Goal: Task Accomplishment & Management: Complete application form

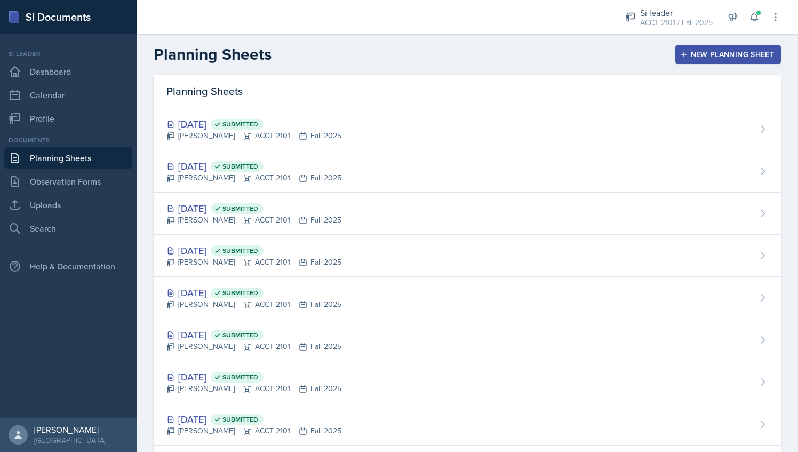
click at [691, 58] on div "New Planning Sheet" at bounding box center [728, 54] width 92 height 9
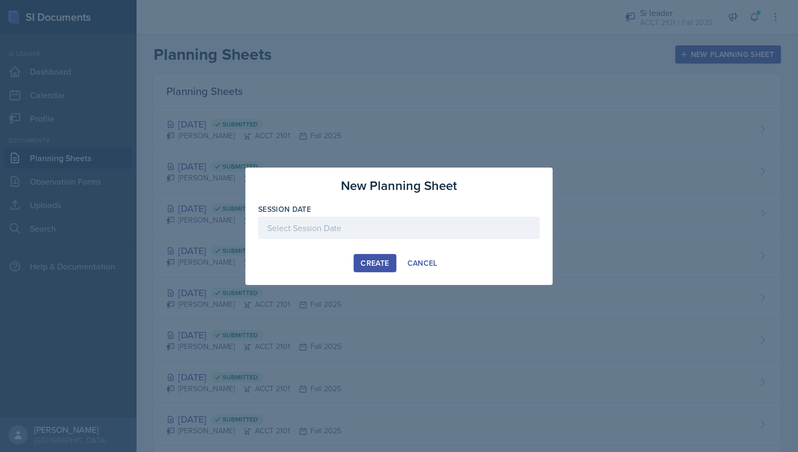
click at [376, 223] on div at bounding box center [399, 227] width 282 height 22
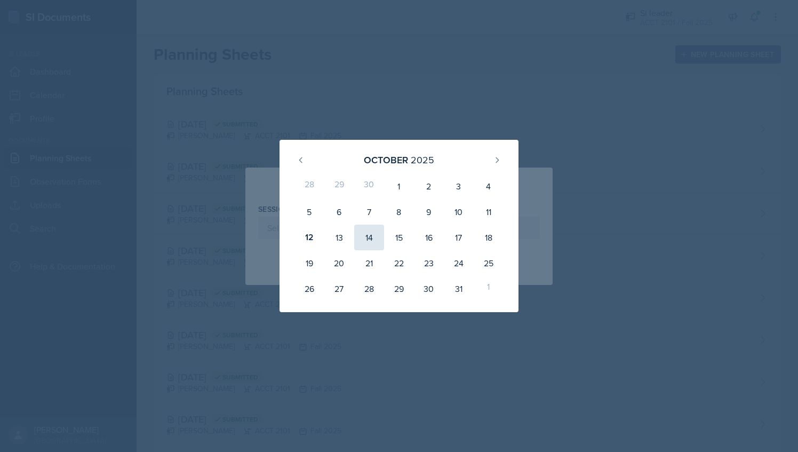
click at [368, 243] on div "14" at bounding box center [369, 237] width 30 height 26
type input "[DATE]"
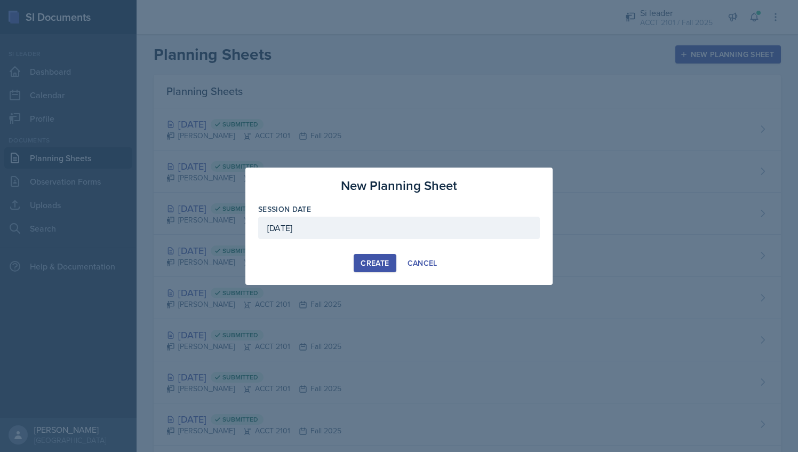
click at [371, 263] on div "Create" at bounding box center [374, 263] width 28 height 9
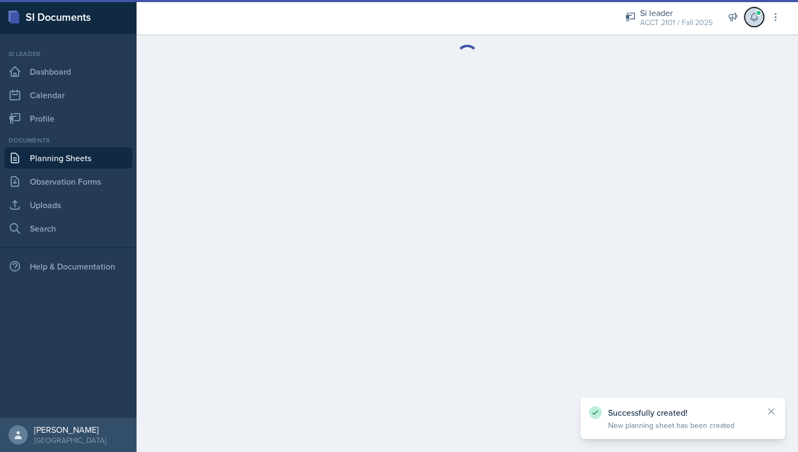
click at [745, 13] on button at bounding box center [753, 16] width 19 height 19
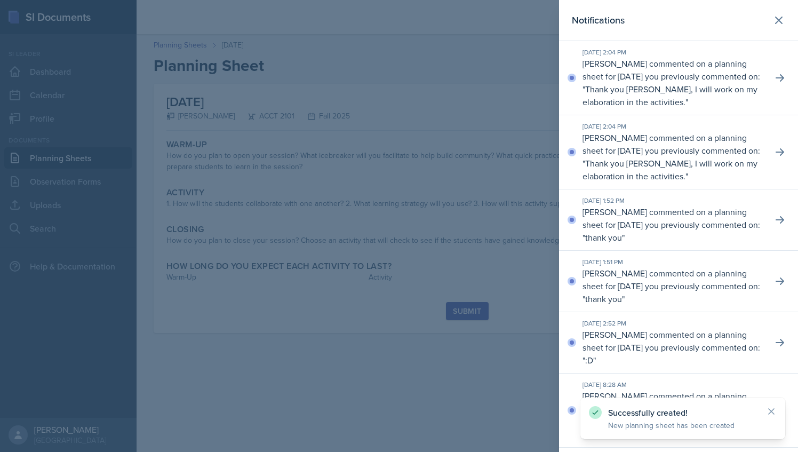
click at [490, 59] on div at bounding box center [399, 226] width 798 height 452
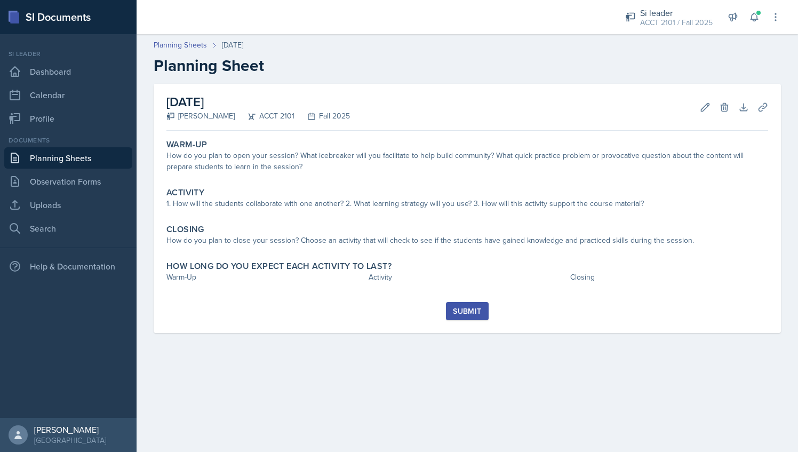
click at [194, 38] on header "Planning Sheets [DATE] Planning Sheet" at bounding box center [466, 57] width 661 height 57
click at [194, 45] on link "Planning Sheets" at bounding box center [180, 44] width 53 height 11
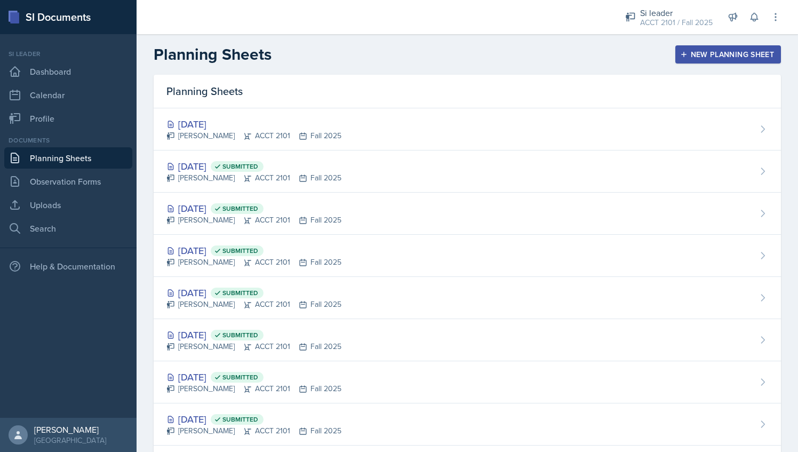
click at [710, 50] on div "New Planning Sheet" at bounding box center [728, 54] width 92 height 9
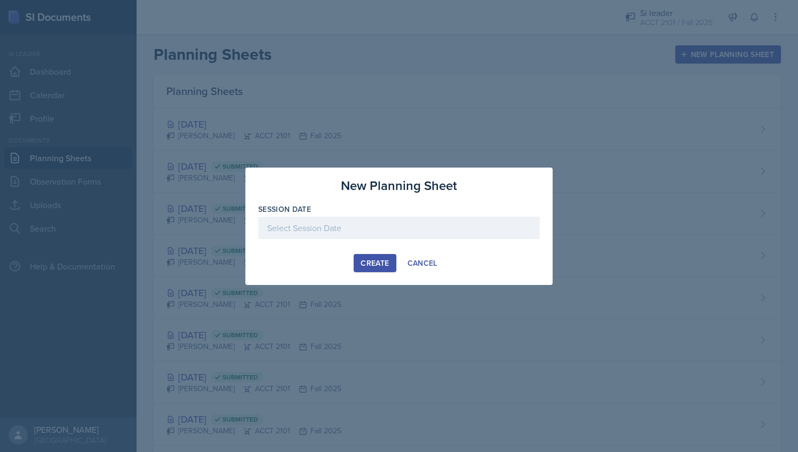
click at [431, 225] on div at bounding box center [399, 227] width 282 height 22
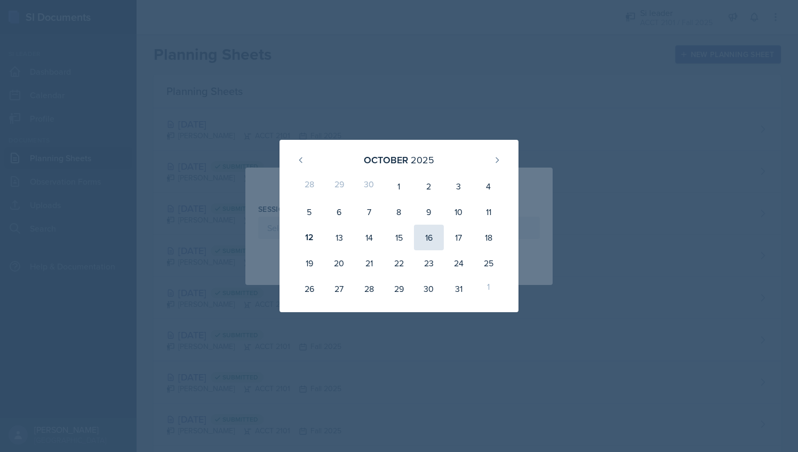
click at [421, 240] on div "16" at bounding box center [429, 237] width 30 height 26
type input "[DATE]"
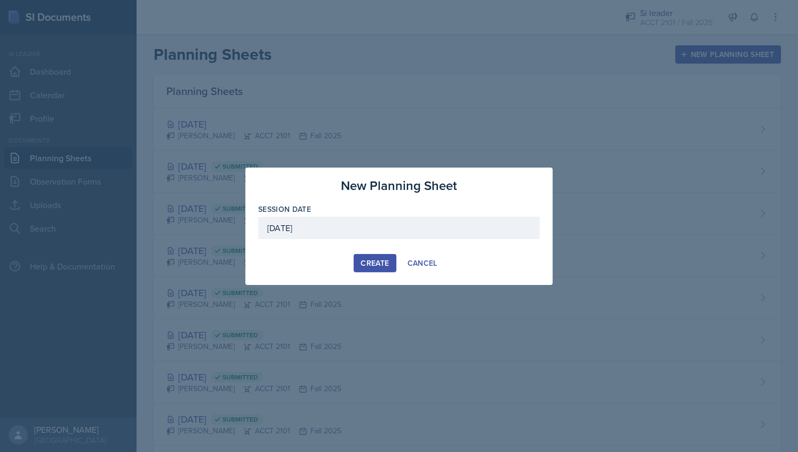
click at [380, 261] on div "Create" at bounding box center [374, 263] width 28 height 9
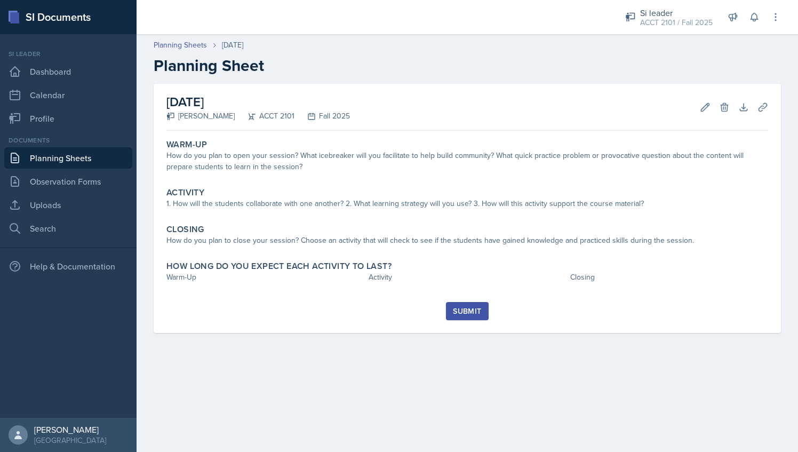
click at [92, 154] on link "Planning Sheets" at bounding box center [68, 157] width 128 height 21
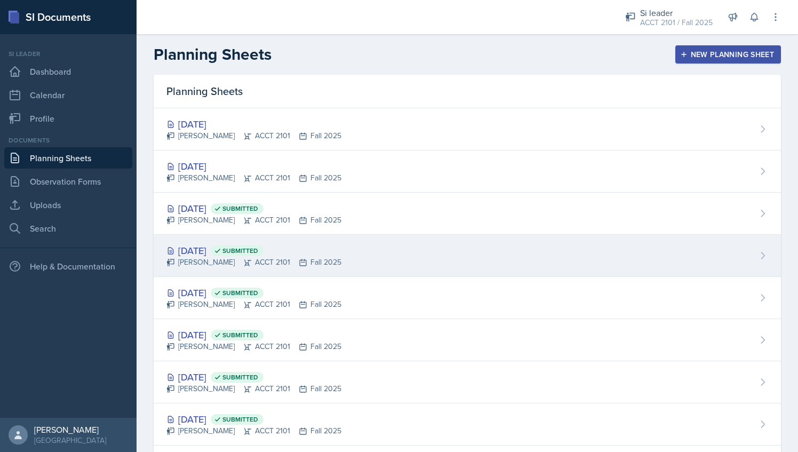
click at [229, 245] on div "[DATE] Submitted" at bounding box center [253, 250] width 175 height 14
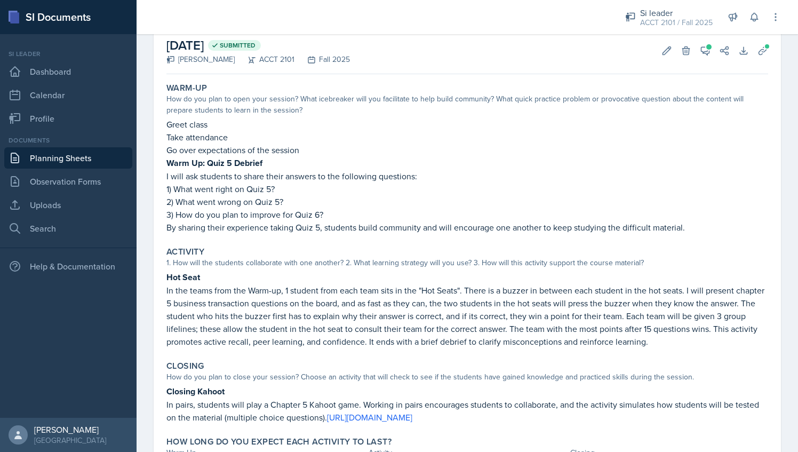
scroll to position [61, 0]
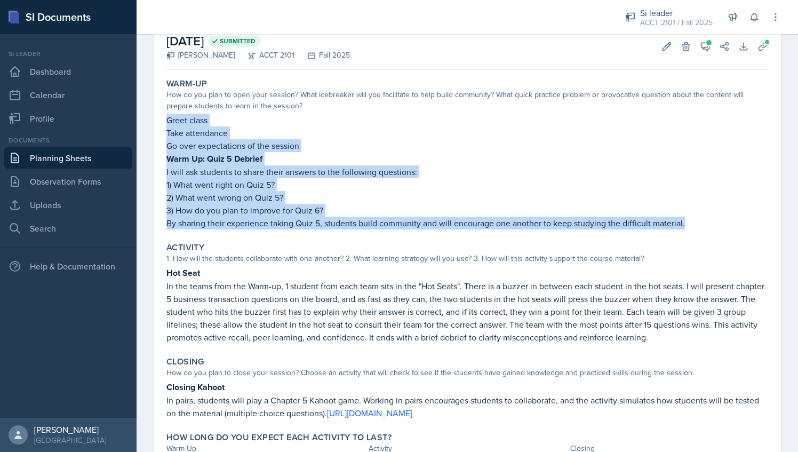
drag, startPoint x: 168, startPoint y: 120, endPoint x: 692, endPoint y: 225, distance: 534.4
click at [692, 225] on div "Greet class Take attendance Go over expectations of the session Warm Up: Quiz 5…" at bounding box center [466, 172] width 601 height 116
copy div "Greet class Take attendance Go over expectations of the session Warm Up: Quiz 5…"
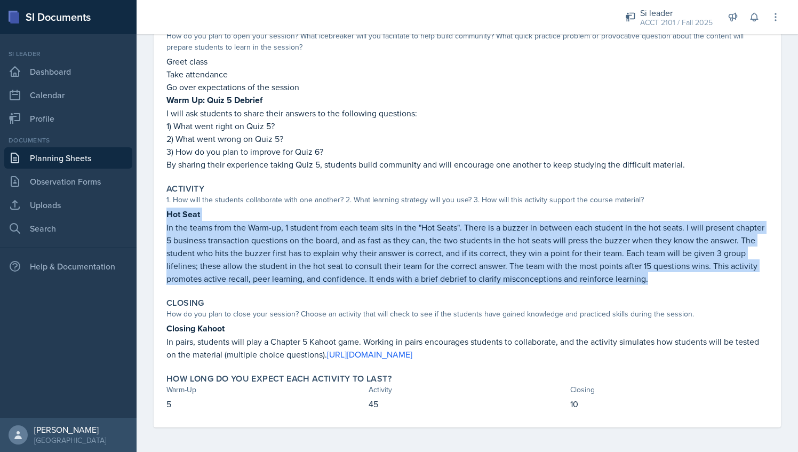
drag, startPoint x: 167, startPoint y: 214, endPoint x: 723, endPoint y: 279, distance: 559.3
click at [723, 279] on div "Hot Seat In the teams from the Warm-up, 1 student from each team sits in the "H…" at bounding box center [466, 245] width 601 height 77
copy div "Hot Seat In the teams from the Warm-up, 1 student from each team sits in the "H…"
drag, startPoint x: 164, startPoint y: 328, endPoint x: 718, endPoint y: 356, distance: 554.1
click at [718, 356] on div "Closing How do you plan to close your session? Choose an activity that will che…" at bounding box center [467, 328] width 610 height 71
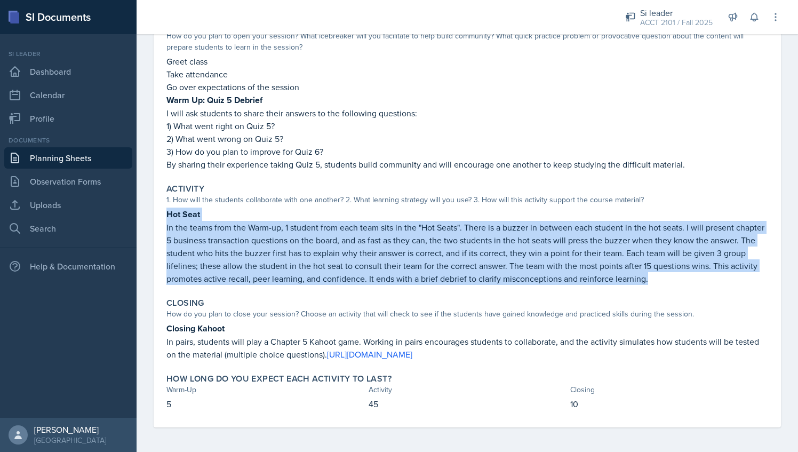
copy div "Closing Kahoot In pairs, students will play a Chapter 5 Kahoot game. Working in…"
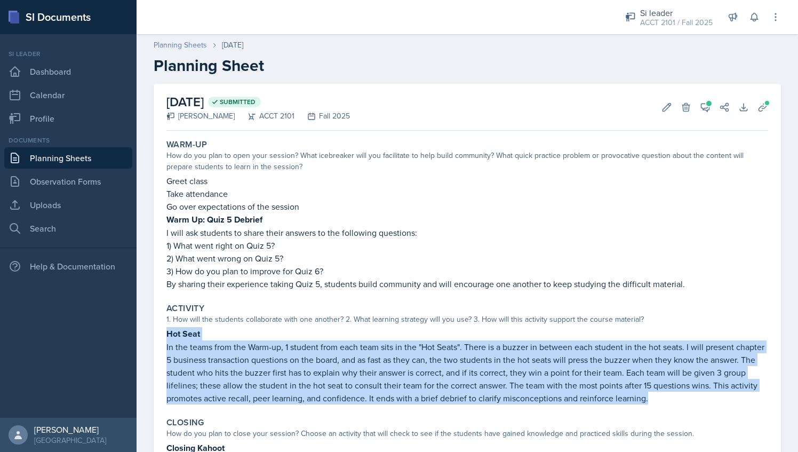
click at [192, 42] on link "Planning Sheets" at bounding box center [180, 44] width 53 height 11
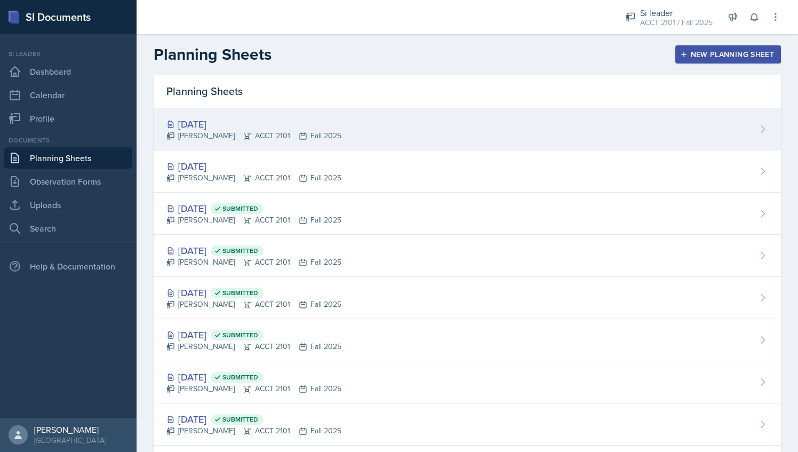
click at [303, 123] on div "[DATE]" at bounding box center [253, 124] width 175 height 14
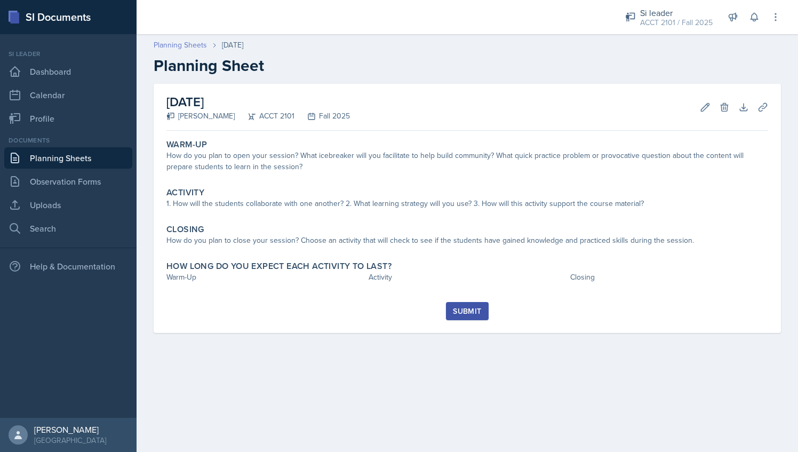
click at [192, 45] on link "Planning Sheets" at bounding box center [180, 44] width 53 height 11
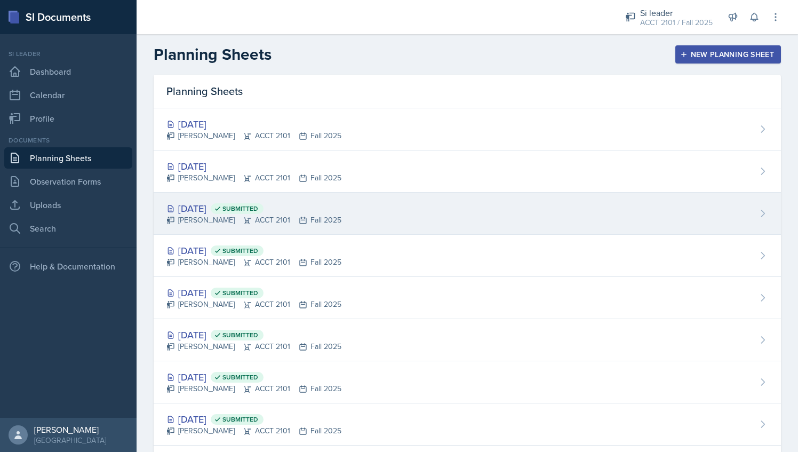
click at [244, 220] on icon at bounding box center [247, 220] width 7 height 6
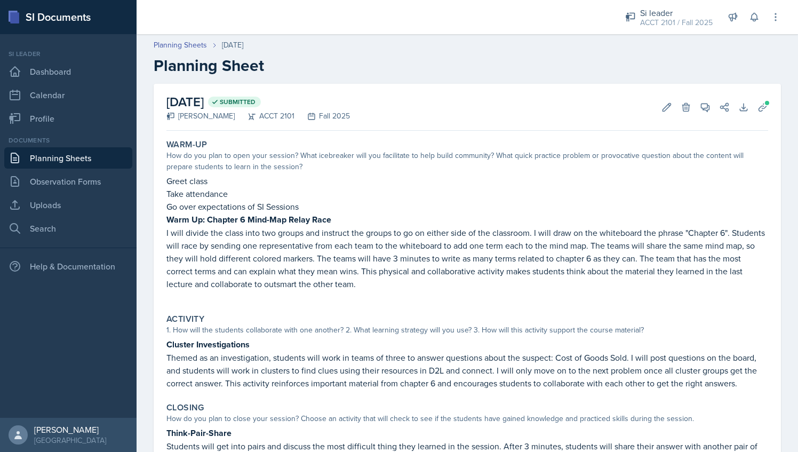
scroll to position [101, 0]
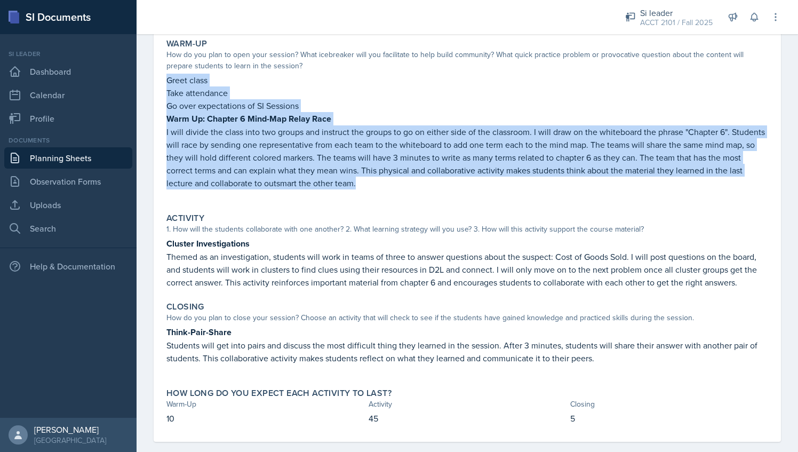
drag, startPoint x: 167, startPoint y: 77, endPoint x: 413, endPoint y: 188, distance: 269.2
click at [413, 188] on div "Greet class Take attendance Go over expectations of SI Sessions Warm Up: Chapte…" at bounding box center [466, 137] width 601 height 126
copy div "Greet class Take attendance Go over expectations of SI Sessions Warm Up: Chapte…"
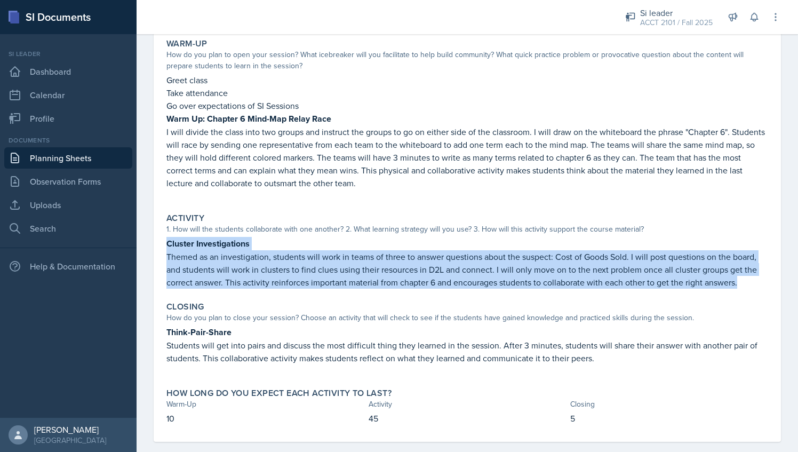
drag, startPoint x: 167, startPoint y: 244, endPoint x: 765, endPoint y: 276, distance: 598.5
click at [765, 276] on div "[DATE] Submitted [PERSON_NAME] ACCT 2101 Fall 2025 Edit Delete View Comments Co…" at bounding box center [467, 212] width 627 height 459
copy div "Cluster Investigations Themed as an investigation, students will work in teams …"
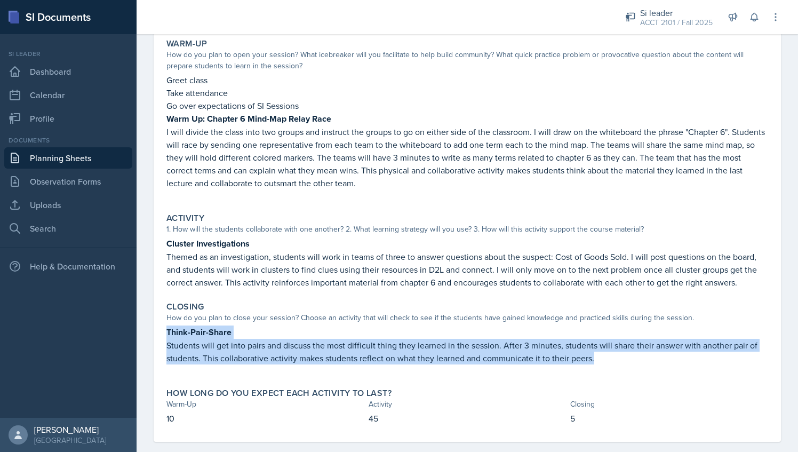
drag, startPoint x: 167, startPoint y: 329, endPoint x: 633, endPoint y: 361, distance: 466.6
click at [633, 361] on div "Think-Pair-Share Students will get into pairs and discuss the most difficult th…" at bounding box center [466, 350] width 601 height 50
copy div "Think-Pair-Share Students will get into pairs and discuss the most difficult th…"
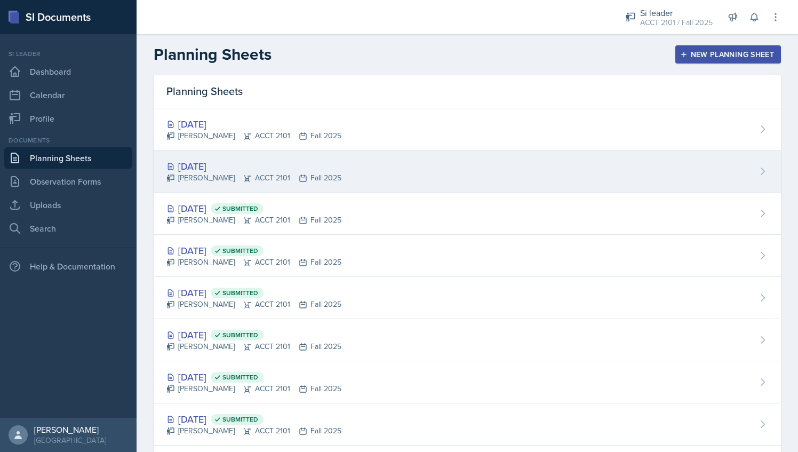
click at [246, 164] on div "[DATE]" at bounding box center [253, 166] width 175 height 14
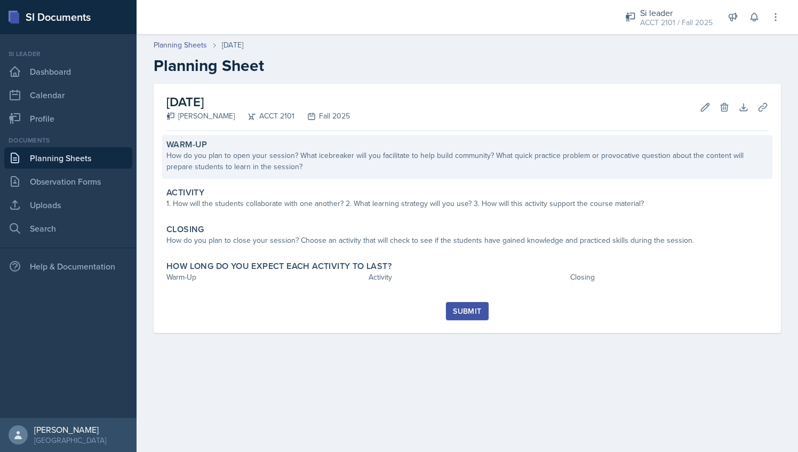
click at [313, 150] on div "How do you plan to open your session? What icebreaker will you facilitate to he…" at bounding box center [466, 161] width 601 height 22
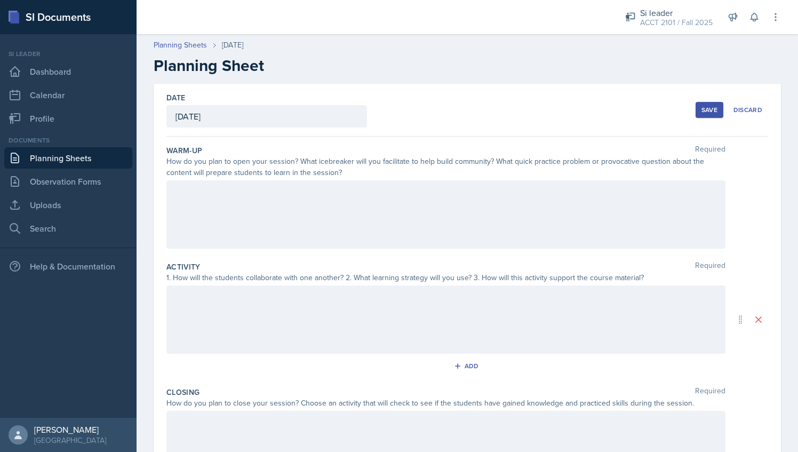
click at [322, 174] on div "How do you plan to open your session? What icebreaker will you facilitate to he…" at bounding box center [445, 167] width 559 height 22
click at [318, 198] on div at bounding box center [445, 214] width 559 height 68
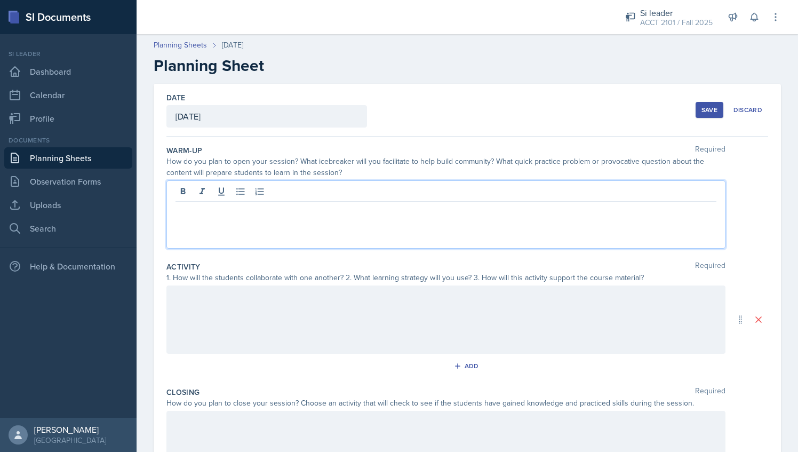
paste div
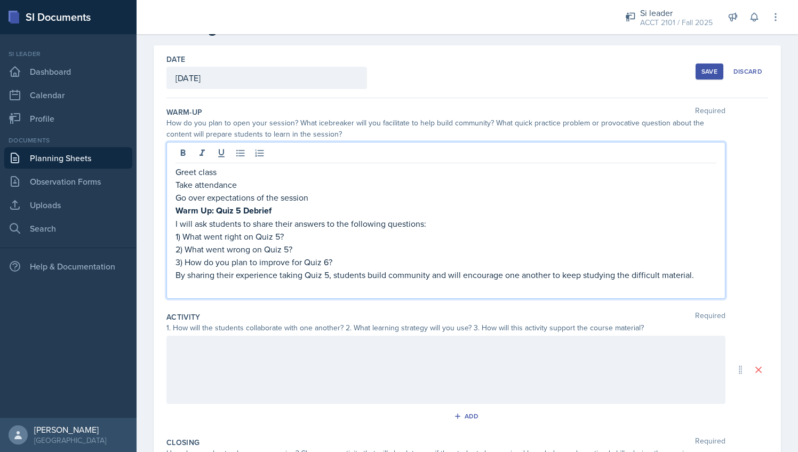
scroll to position [39, 0]
click at [239, 210] on strong "Warm Up: Quiz 5 Debrief" at bounding box center [223, 210] width 96 height 12
click at [280, 232] on p "1) What went right on Quiz 5?" at bounding box center [445, 235] width 541 height 13
click at [287, 245] on p "2) What went wrong on Quiz 5?" at bounding box center [445, 248] width 541 height 13
click at [331, 262] on p "3) How do you plan to improve for Quiz 6?" at bounding box center [445, 261] width 541 height 13
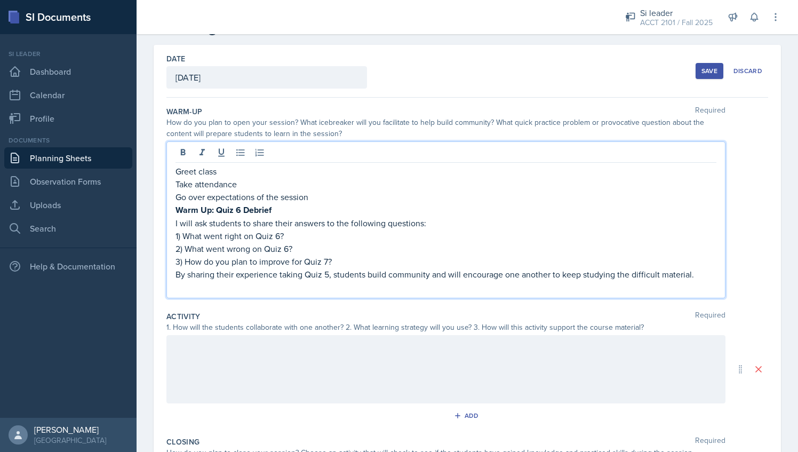
click at [328, 272] on p "By sharing their experience taking Quiz 5, students build community and will en…" at bounding box center [445, 274] width 541 height 13
click at [701, 71] on div "Save" at bounding box center [709, 71] width 16 height 9
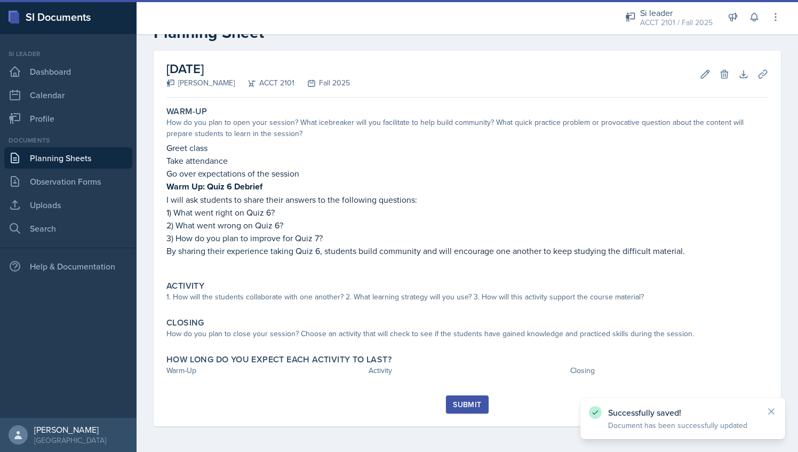
scroll to position [32, 0]
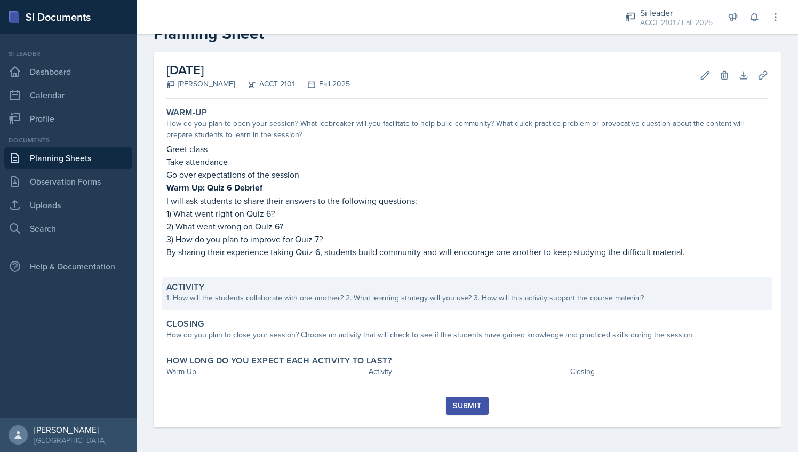
click at [293, 278] on div "Activity 1. How will the students collaborate with one another? 2. What learnin…" at bounding box center [467, 293] width 610 height 33
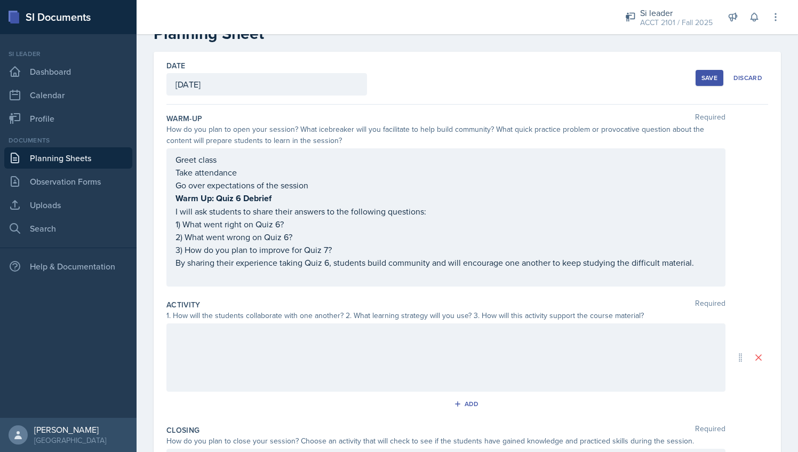
click at [220, 351] on div at bounding box center [445, 357] width 559 height 68
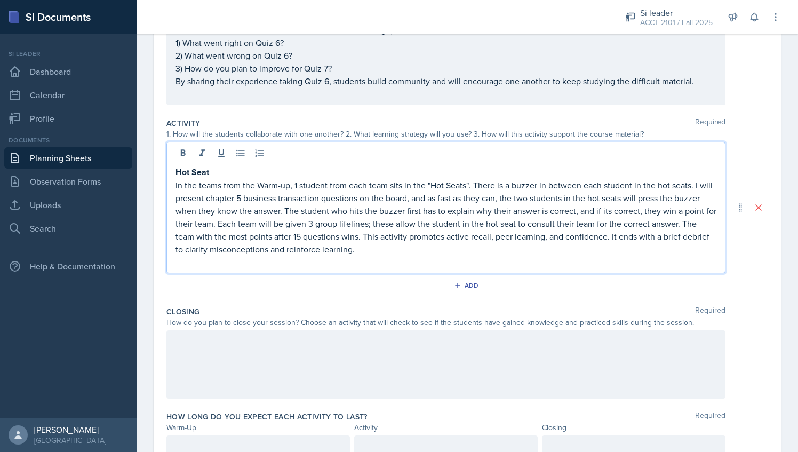
scroll to position [221, 0]
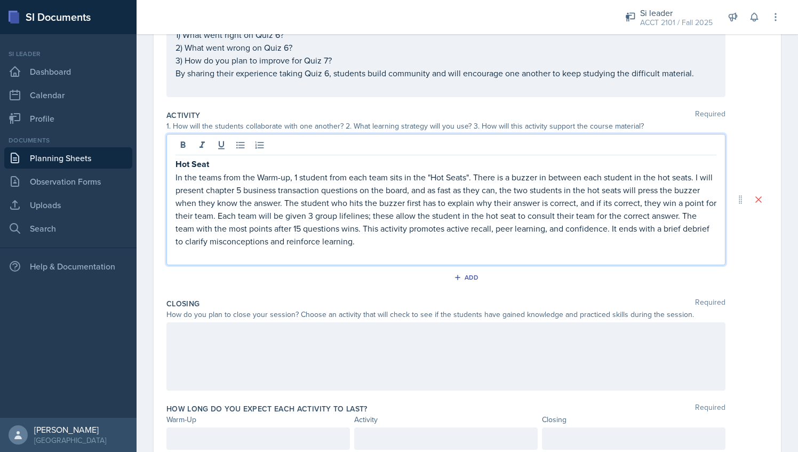
click at [254, 186] on p "In the teams from the Warm-up, 1 student from each team sits in the "Hot Seats"…" at bounding box center [445, 209] width 541 height 77
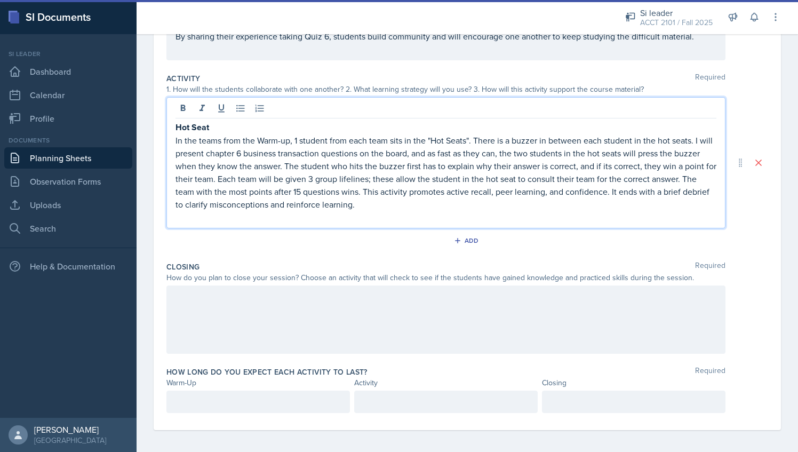
scroll to position [259, 0]
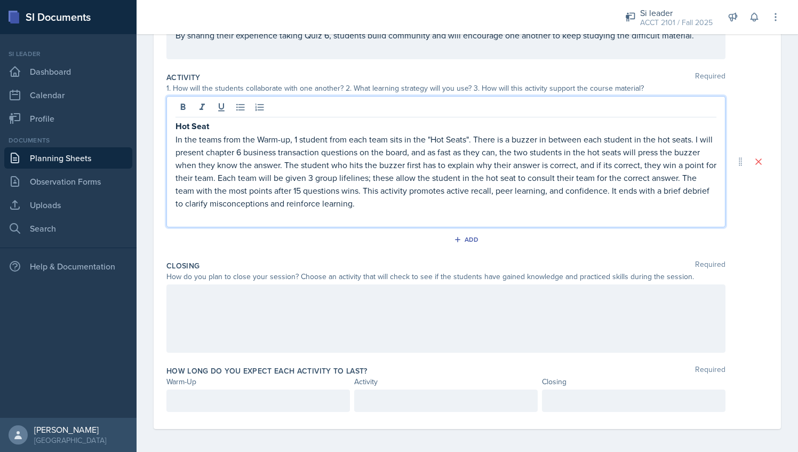
click at [285, 293] on div at bounding box center [445, 318] width 559 height 68
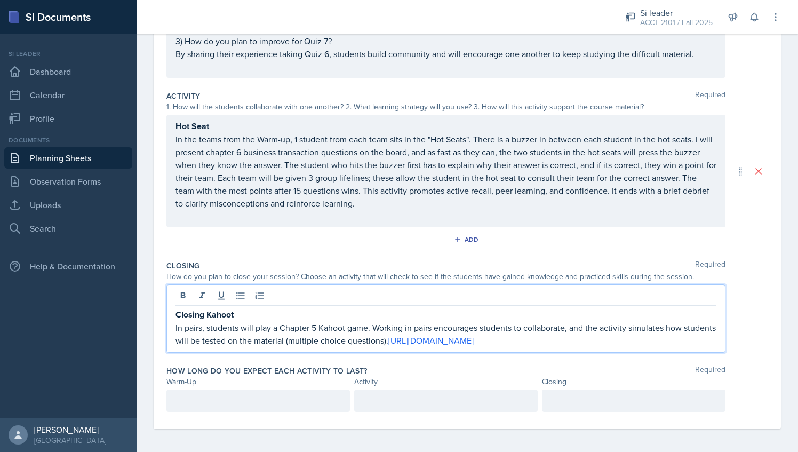
scroll to position [252, 0]
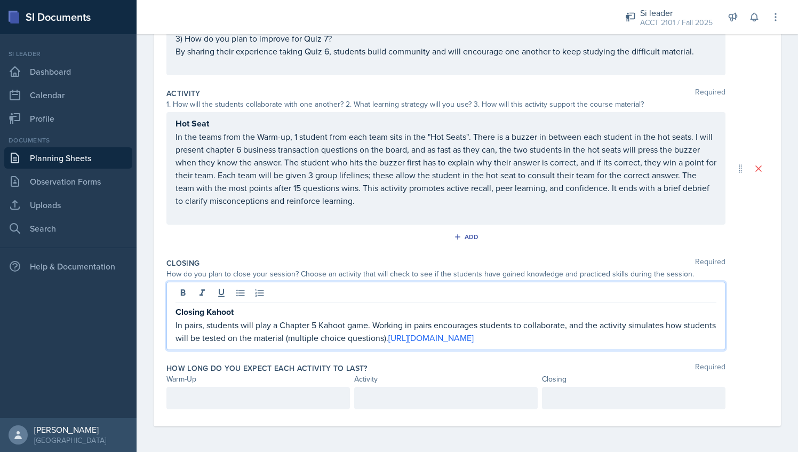
click at [465, 348] on div "Closing Kahoot In pairs, students will play a Chapter 5 Kahoot game. Working in…" at bounding box center [445, 316] width 559 height 68
click at [473, 332] on link "[URL][DOMAIN_NAME]" at bounding box center [430, 338] width 85 height 12
drag, startPoint x: 420, startPoint y: 326, endPoint x: 427, endPoint y: 345, distance: 20.7
click at [427, 344] on p "In pairs, students will play a Chapter 5 Kahoot game. Working in pairs encourag…" at bounding box center [445, 331] width 541 height 26
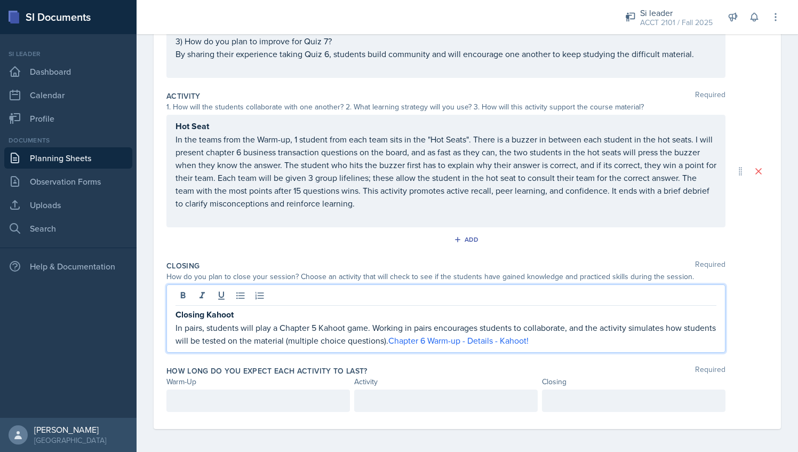
click at [252, 401] on p at bounding box center [257, 400] width 165 height 13
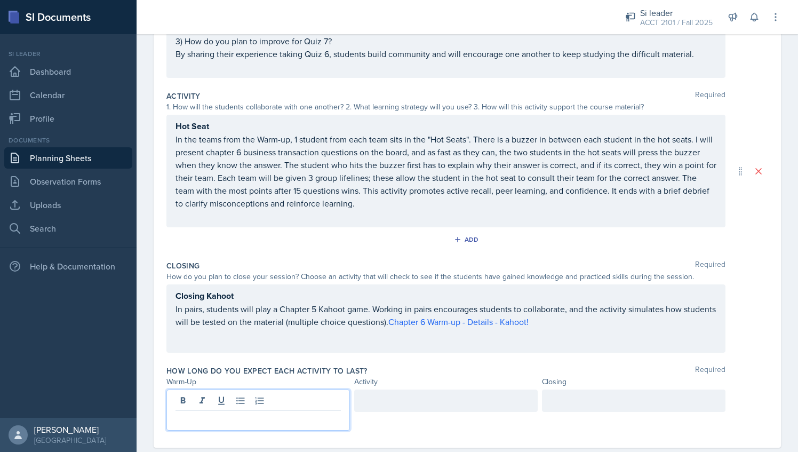
scroll to position [252, 0]
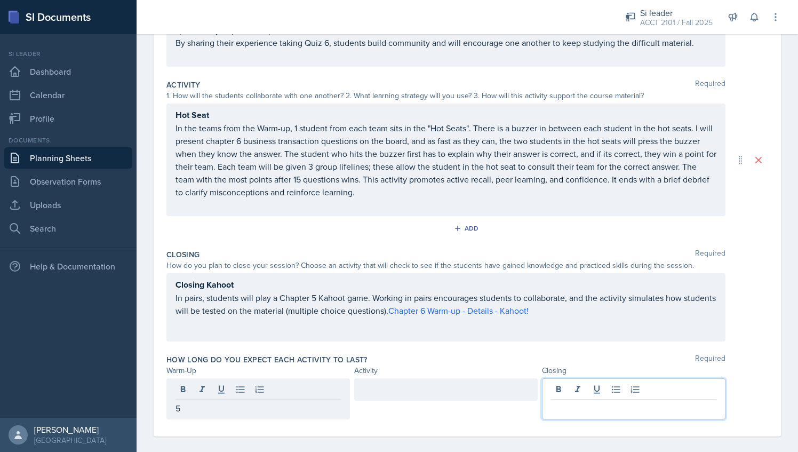
click at [666, 389] on div at bounding box center [633, 398] width 183 height 41
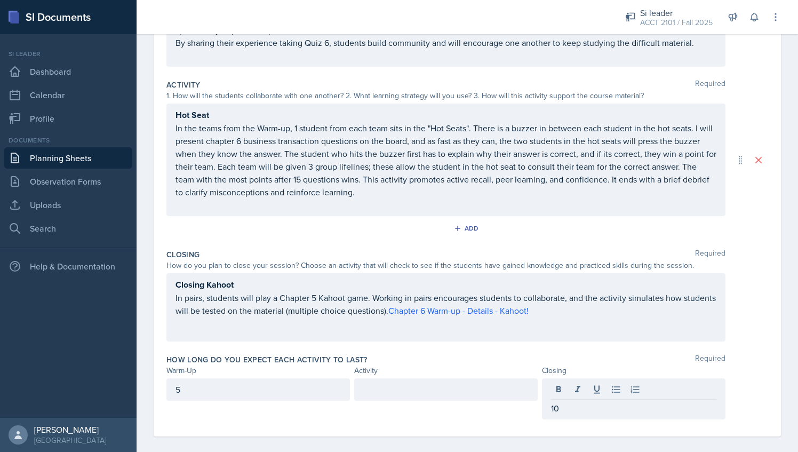
click at [509, 379] on div at bounding box center [445, 389] width 183 height 22
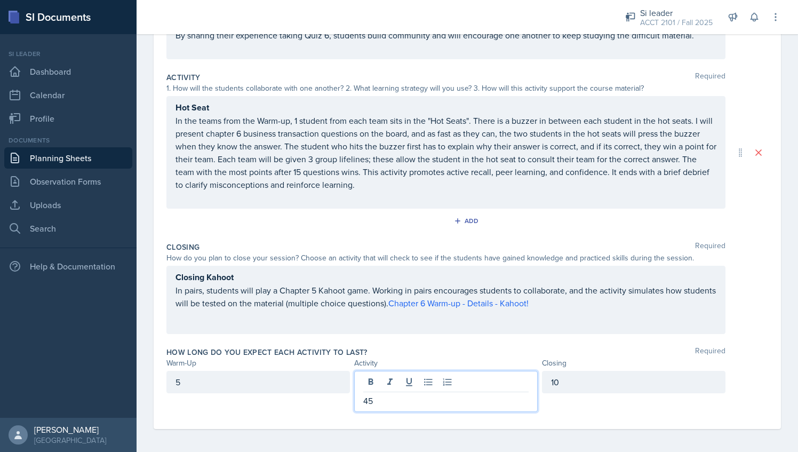
click at [489, 347] on div "How long do you expect each activity to last? Required" at bounding box center [466, 352] width 601 height 11
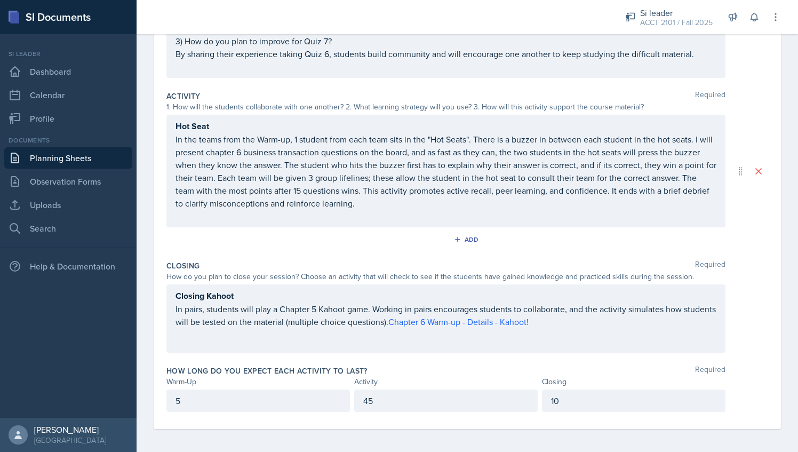
scroll to position [0, 0]
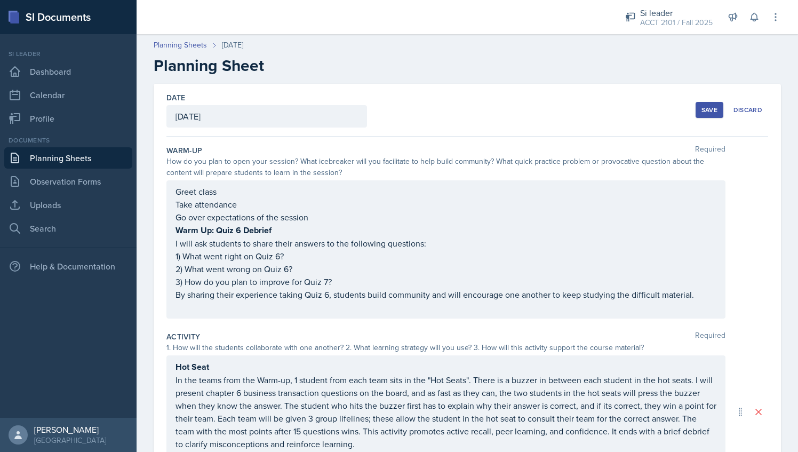
click at [696, 119] on div "Save Discard" at bounding box center [731, 110] width 73 height 25
click at [696, 103] on button "Save" at bounding box center [709, 110] width 28 height 16
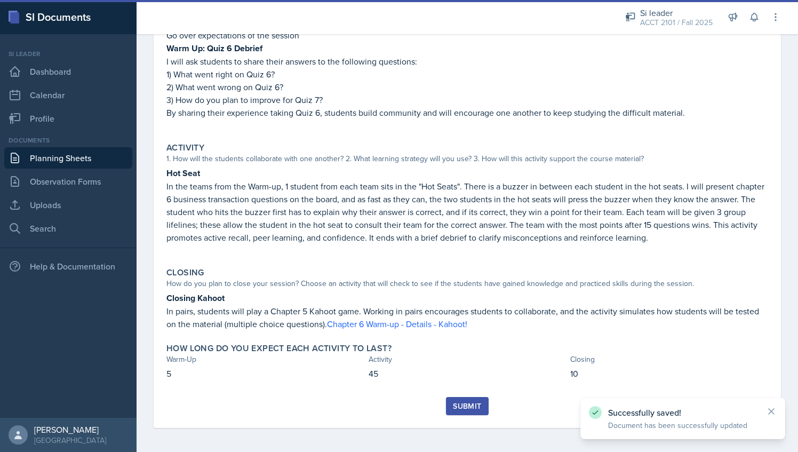
scroll to position [172, 0]
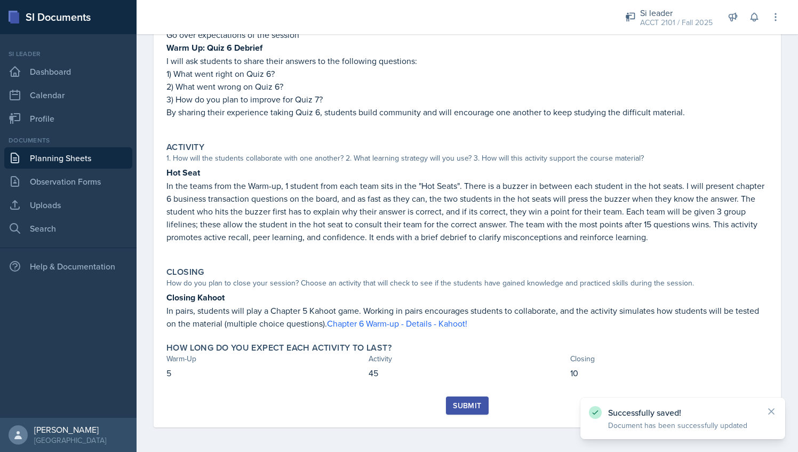
click at [461, 403] on div "Submit" at bounding box center [467, 405] width 28 height 9
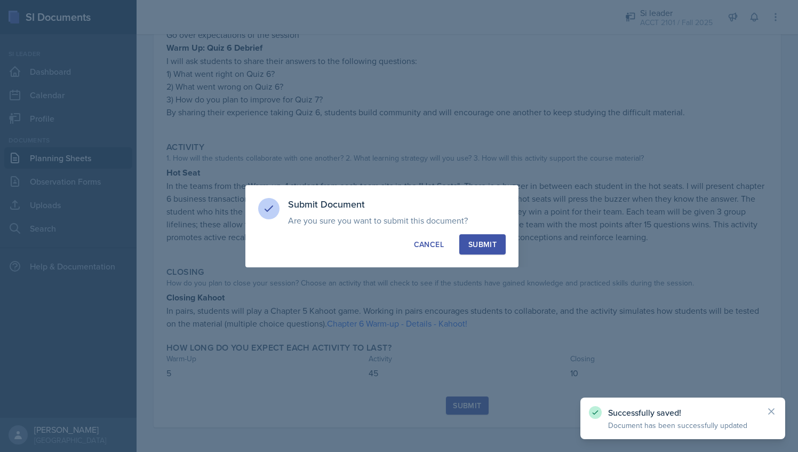
click at [483, 247] on div "Submit" at bounding box center [482, 244] width 28 height 11
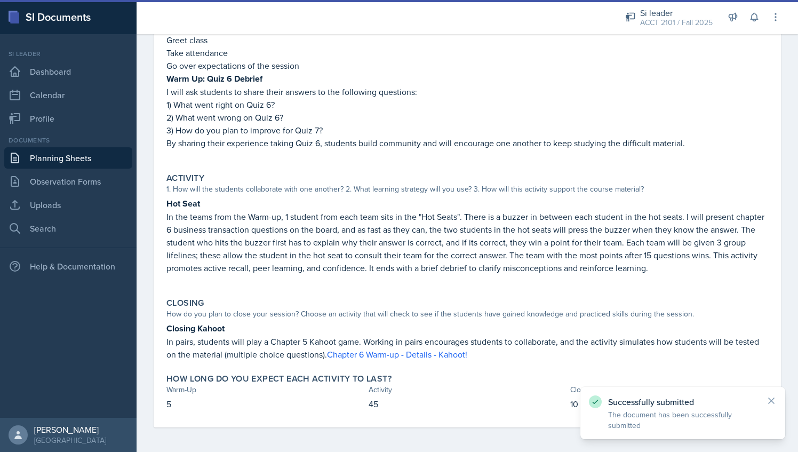
scroll to position [0, 0]
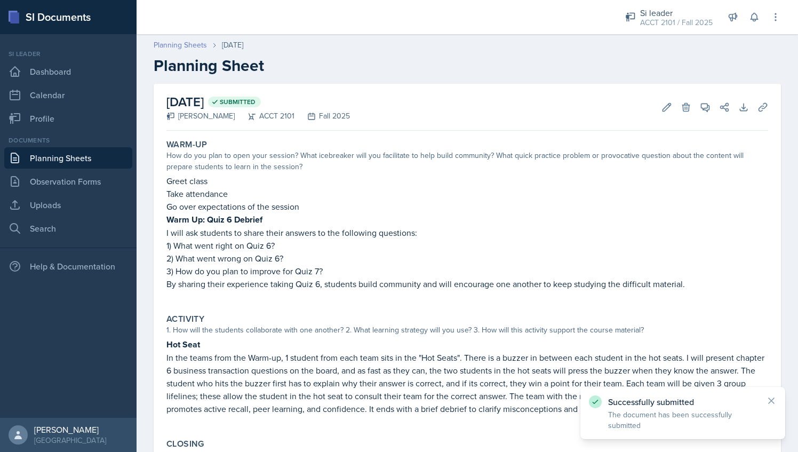
click at [181, 45] on link "Planning Sheets" at bounding box center [180, 44] width 53 height 11
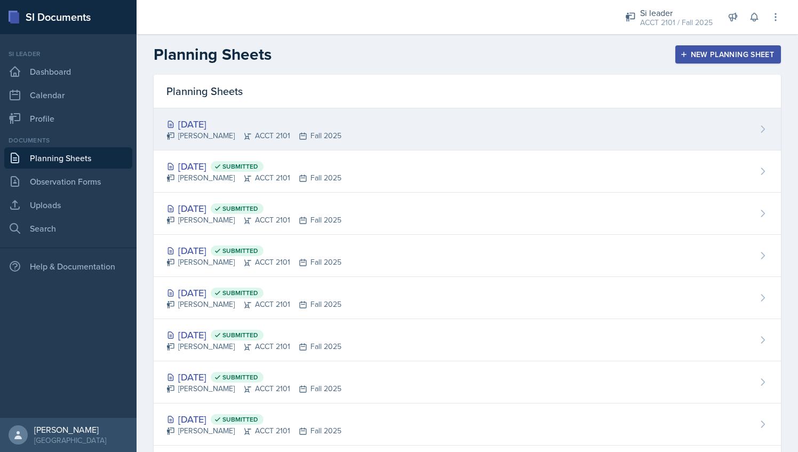
click at [348, 129] on div "[DATE] [PERSON_NAME] ACCT 2101 Fall 2025" at bounding box center [467, 129] width 627 height 42
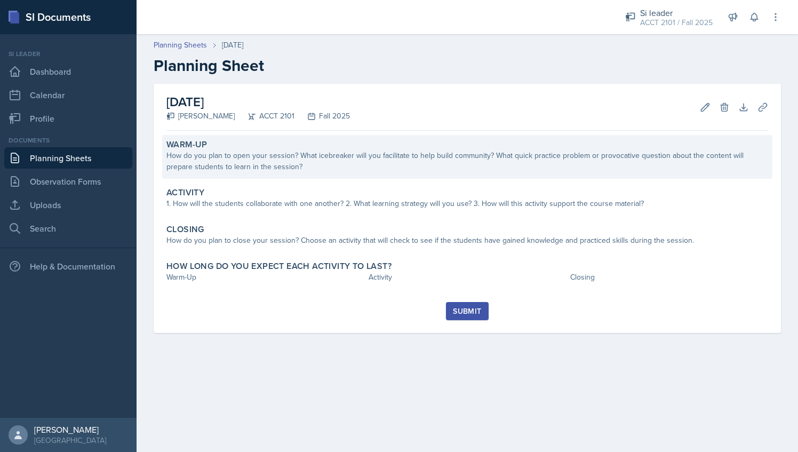
click at [289, 168] on div "How do you plan to open your session? What icebreaker will you facilitate to he…" at bounding box center [466, 161] width 601 height 22
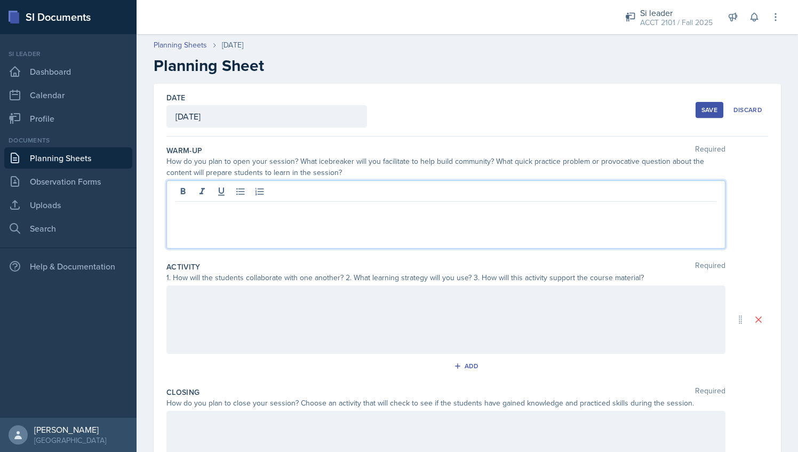
click at [236, 196] on div at bounding box center [445, 214] width 559 height 68
paste div
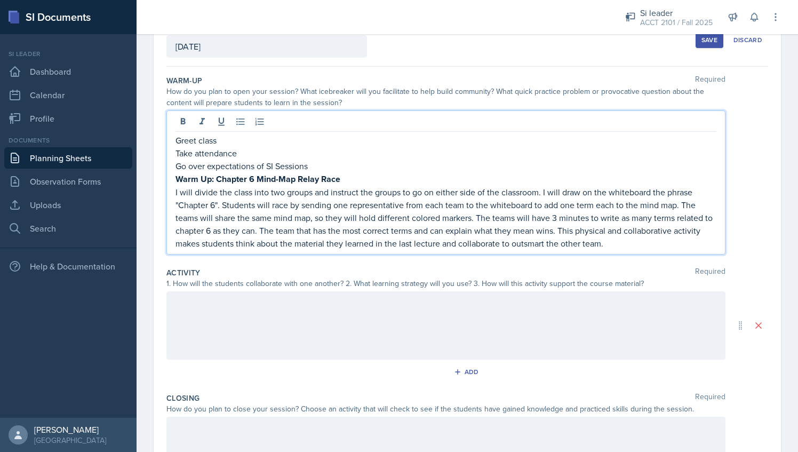
scroll to position [78, 0]
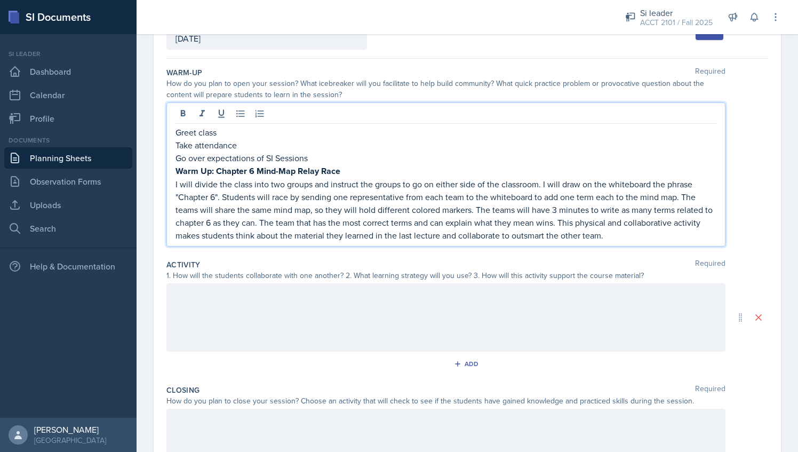
click at [255, 168] on strong "Warm Up: Chapter 6 Mind-Map Relay Race" at bounding box center [257, 171] width 165 height 12
drag, startPoint x: 253, startPoint y: 170, endPoint x: 364, endPoint y: 170, distance: 110.9
click at [364, 170] on p "Warm Up: Chapter 7 Mind-Map Relay Race" at bounding box center [445, 170] width 541 height 13
click at [648, 238] on p "I will divide the class into two groups and instruct the groups to go on either…" at bounding box center [445, 210] width 541 height 64
click at [355, 170] on p "Warm Up: Chapter 7 Fill in the blank" at bounding box center [445, 170] width 541 height 13
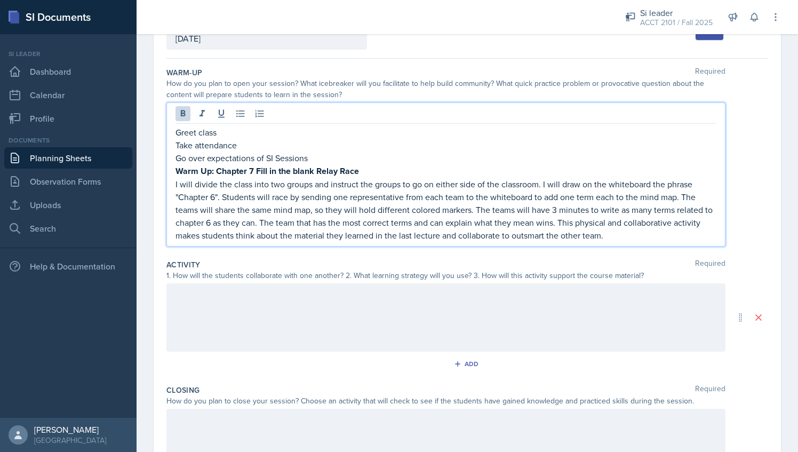
click at [297, 171] on strong "Warm Up: Chapter 7 Fill in the blank Relay Race" at bounding box center [266, 171] width 183 height 12
click at [272, 171] on strong "Warm Up: Chapter 7 Fill in the Blank Relay Race" at bounding box center [267, 171] width 184 height 12
click at [214, 197] on p "I will divide the class into two groups and instruct the groups to go on either…" at bounding box center [445, 210] width 541 height 64
drag, startPoint x: 223, startPoint y: 197, endPoint x: 360, endPoint y: 199, distance: 137.0
click at [360, 199] on p "I will divide the class into two groups and instruct the groups to go on either…" at bounding box center [445, 210] width 541 height 64
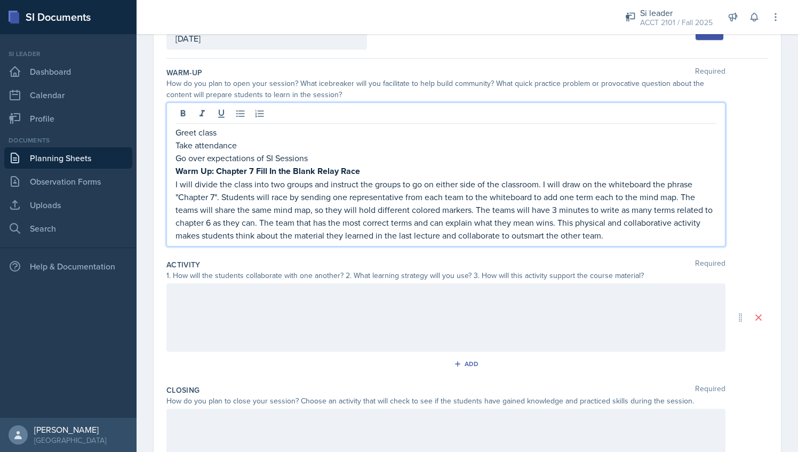
click at [582, 207] on p "I will divide the class into two groups and instruct the groups to go on either…" at bounding box center [445, 210] width 541 height 64
drag, startPoint x: 640, startPoint y: 196, endPoint x: 675, endPoint y: 198, distance: 34.7
click at [675, 198] on p "I will divide the class into two groups and instruct the groups to go on either…" at bounding box center [445, 210] width 541 height 64
click at [634, 196] on p "I will divide the class into two groups and instruct the groups to go on either…" at bounding box center [445, 210] width 541 height 64
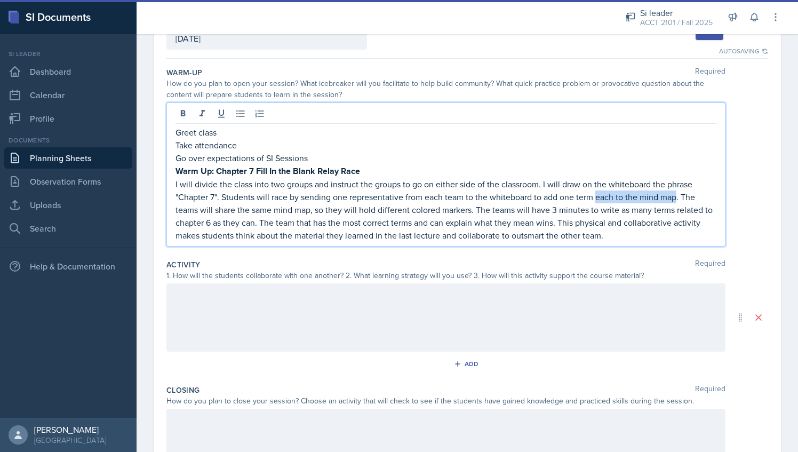
drag, startPoint x: 596, startPoint y: 197, endPoint x: 676, endPoint y: 196, distance: 80.0
click at [676, 196] on p "I will divide the class into two groups and instruct the groups to go on either…" at bounding box center [445, 210] width 541 height 64
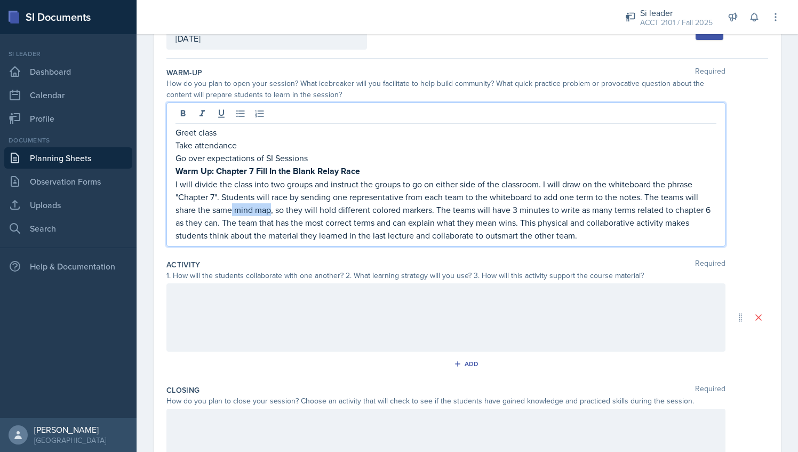
drag, startPoint x: 234, startPoint y: 208, endPoint x: 271, endPoint y: 208, distance: 37.3
click at [271, 208] on p "I will divide the class into two groups and instruct the groups to go on either…" at bounding box center [445, 210] width 541 height 64
drag, startPoint x: 544, startPoint y: 209, endPoint x: 561, endPoint y: 210, distance: 16.6
click at [561, 210] on p "I will divide the class into two groups and instruct the groups to go on either…" at bounding box center [445, 210] width 541 height 64
click at [693, 208] on p "I will divide the class into two groups and instruct the groups to go on either…" at bounding box center [445, 210] width 541 height 64
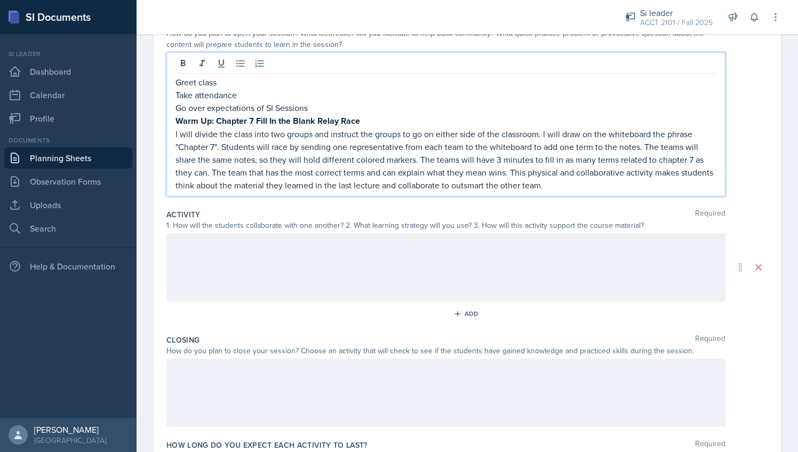
scroll to position [173, 0]
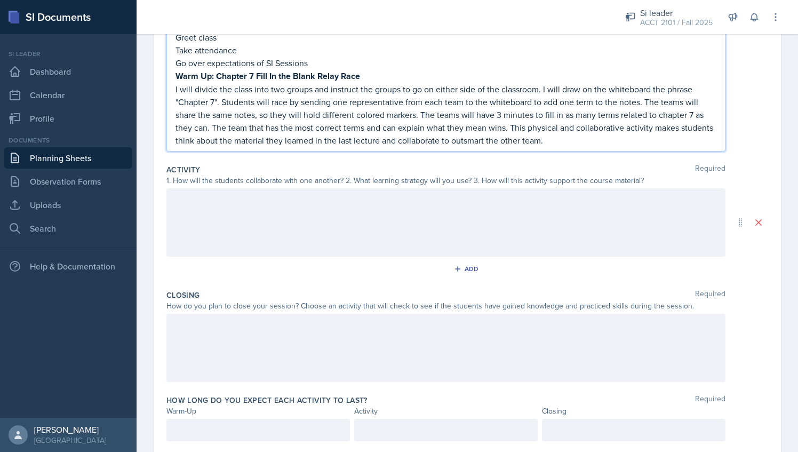
click at [277, 207] on div at bounding box center [445, 222] width 559 height 68
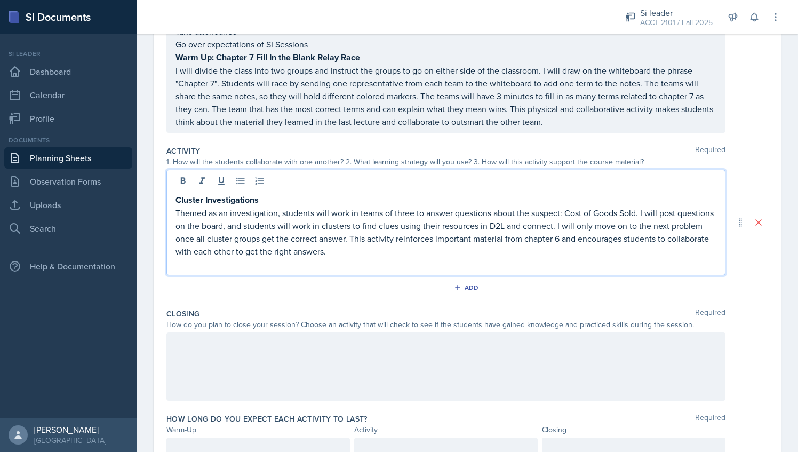
click at [267, 335] on div at bounding box center [445, 366] width 559 height 68
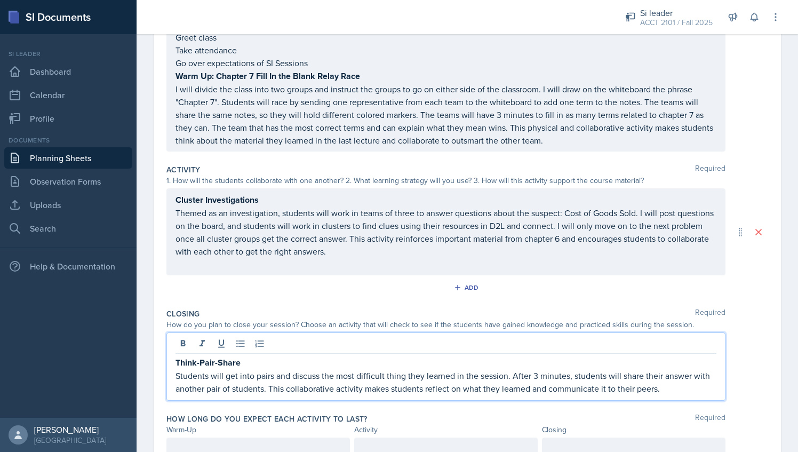
scroll to position [202, 0]
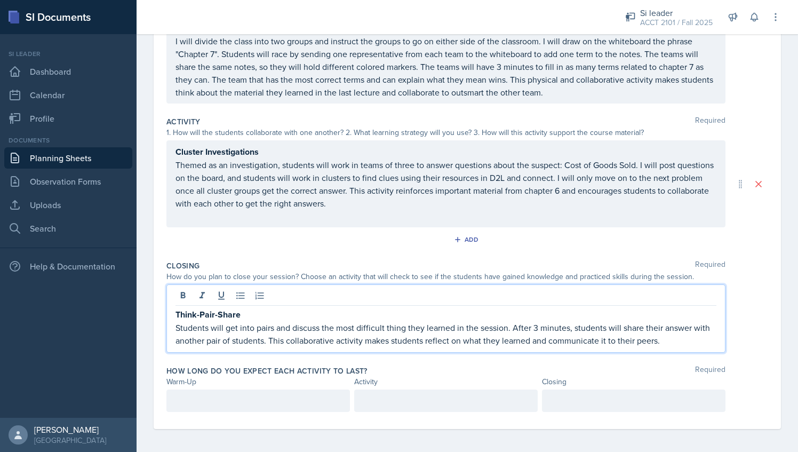
click at [211, 405] on div at bounding box center [257, 400] width 183 height 22
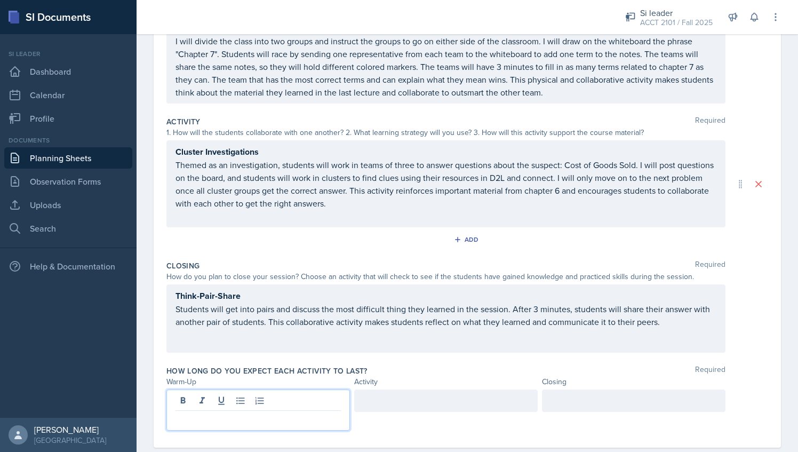
scroll to position [221, 0]
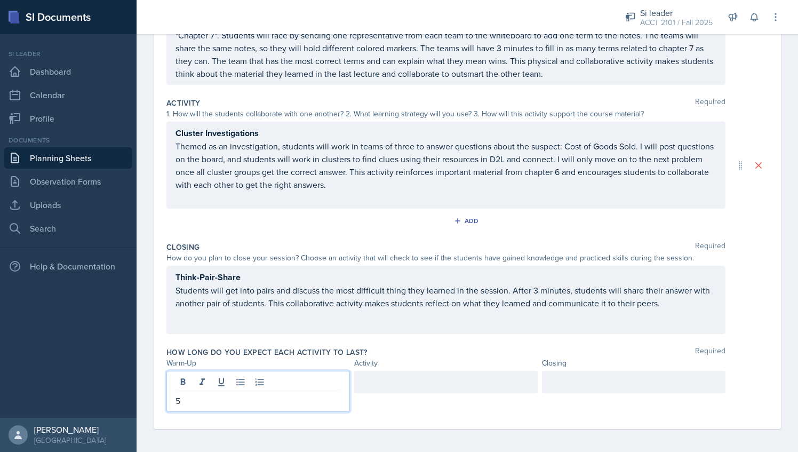
click at [580, 380] on div at bounding box center [633, 382] width 183 height 22
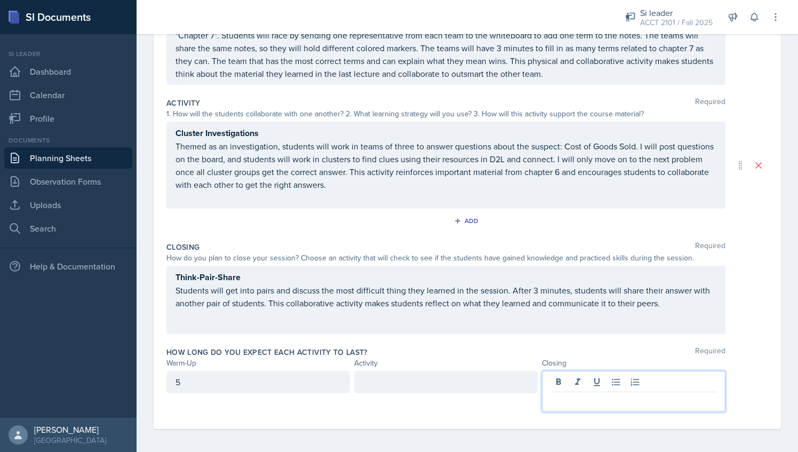
click at [294, 373] on div "5" at bounding box center [257, 382] width 183 height 22
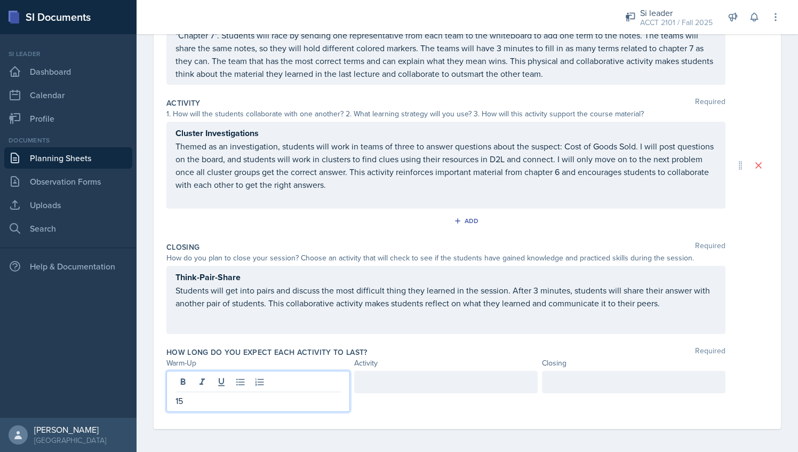
click at [594, 378] on div at bounding box center [633, 382] width 183 height 22
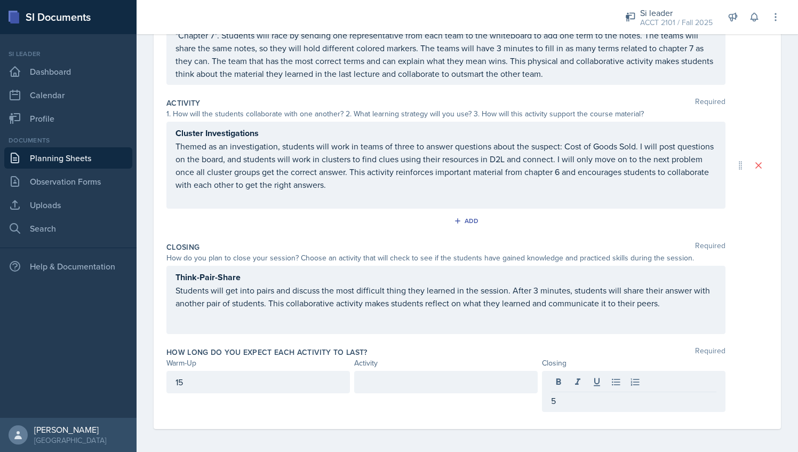
click at [499, 371] on div at bounding box center [445, 382] width 183 height 22
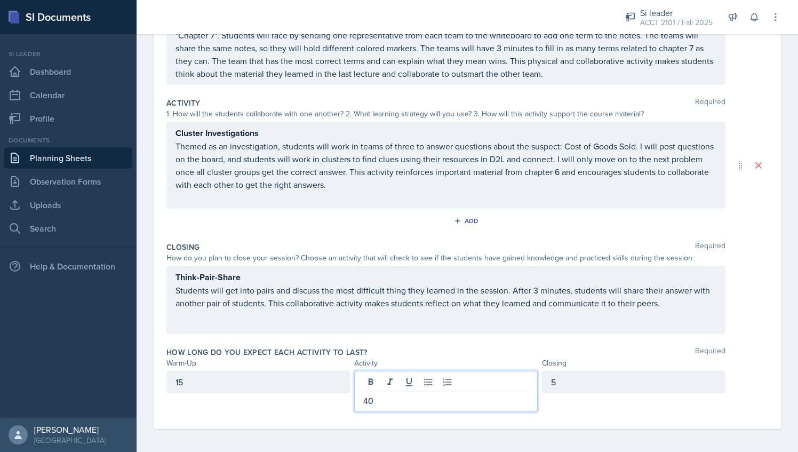
click at [492, 367] on div "How long do you expect each activity to last? Required Warm-Up Activity Closing…" at bounding box center [466, 381] width 601 height 78
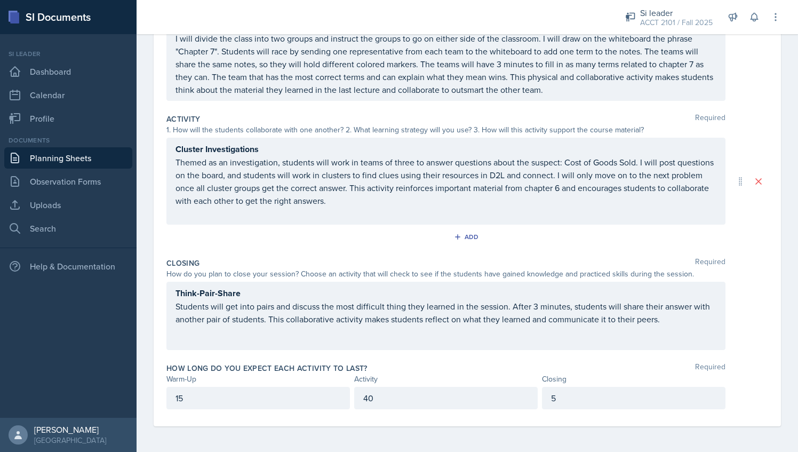
scroll to position [202, 0]
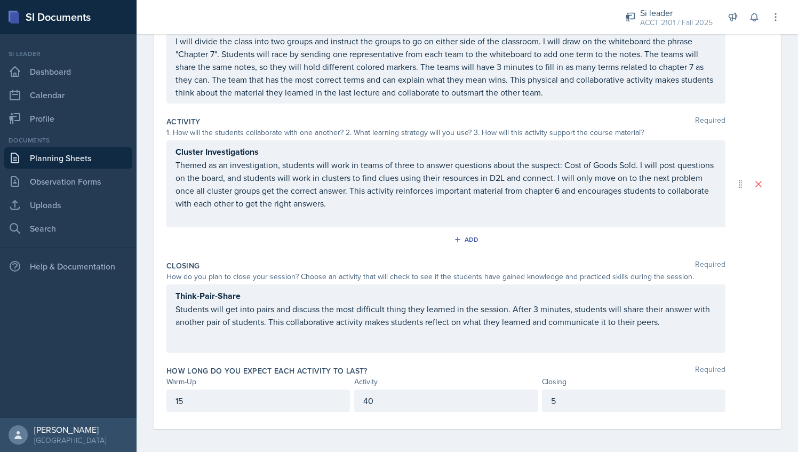
click at [396, 181] on p "Themed as an investigation, students will work in teams of three to answer ques…" at bounding box center [445, 183] width 541 height 51
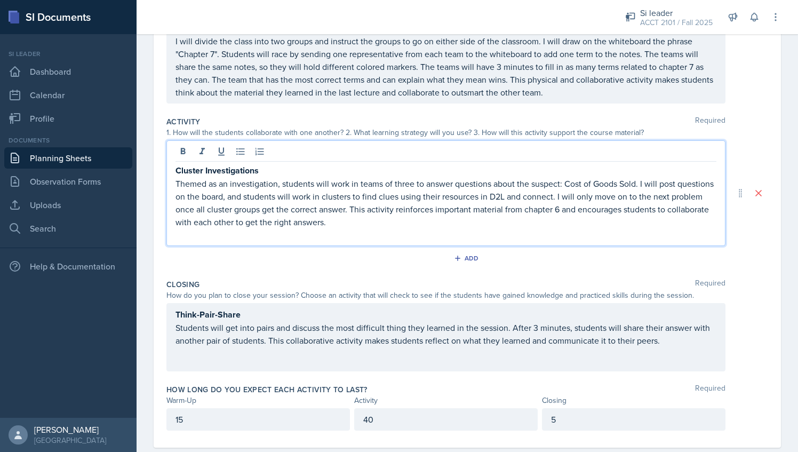
scroll to position [221, 0]
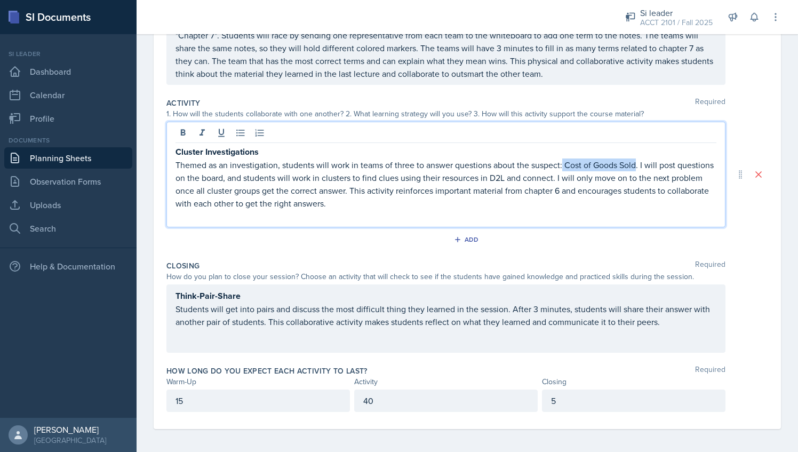
drag, startPoint x: 563, startPoint y: 162, endPoint x: 637, endPoint y: 165, distance: 74.2
click at [637, 165] on p "Themed as an investigation, students will work in teams of three to answer ques…" at bounding box center [445, 183] width 541 height 51
click at [593, 189] on p "Themed as an investigation, students will work in teams of three to answer ques…" at bounding box center [445, 183] width 541 height 51
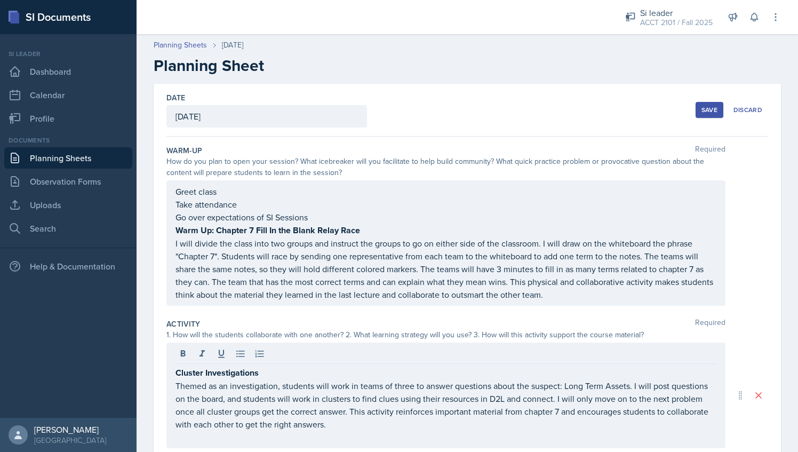
click at [702, 106] on div "Save" at bounding box center [709, 110] width 16 height 9
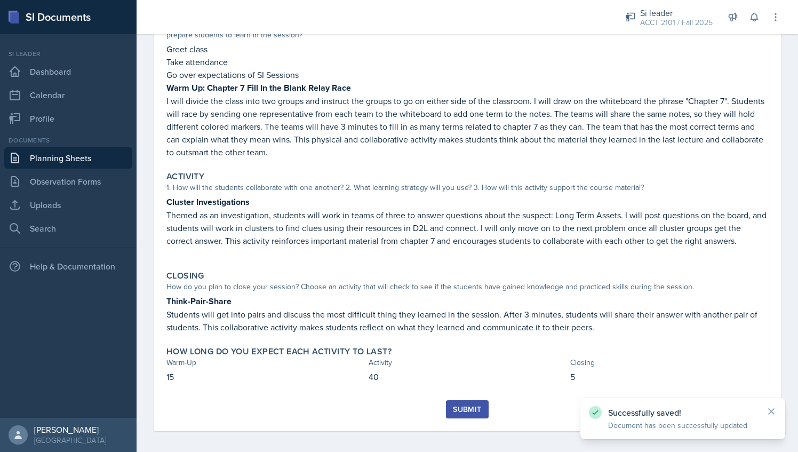
scroll to position [135, 0]
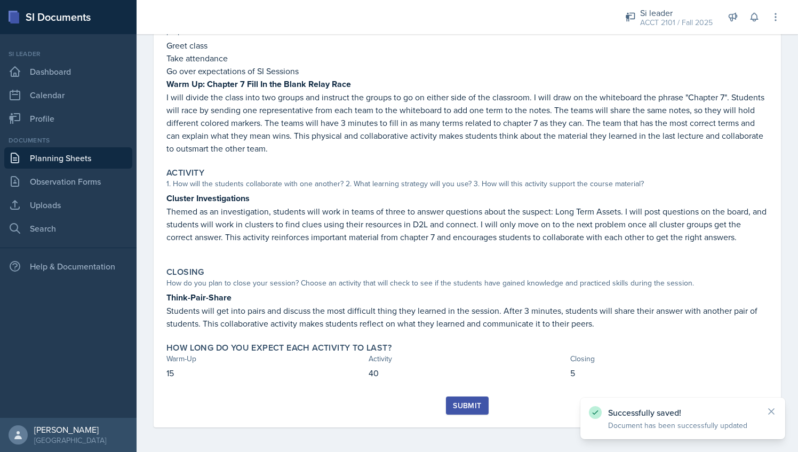
click at [460, 404] on div "Submit" at bounding box center [467, 405] width 28 height 9
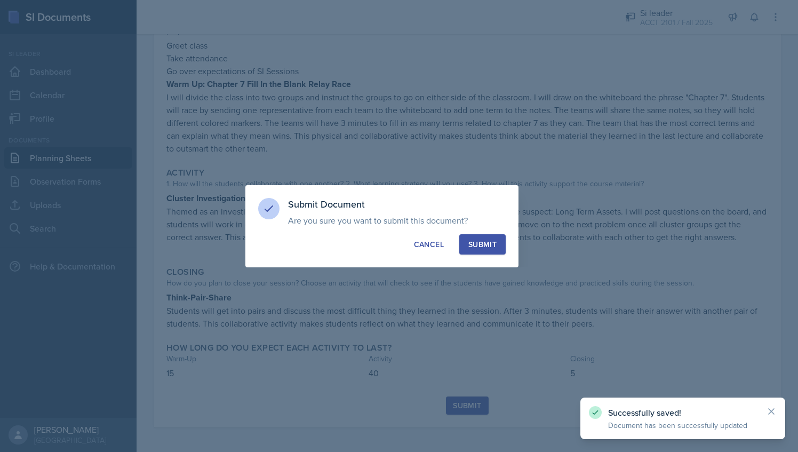
click at [488, 244] on div "Submit" at bounding box center [482, 244] width 28 height 11
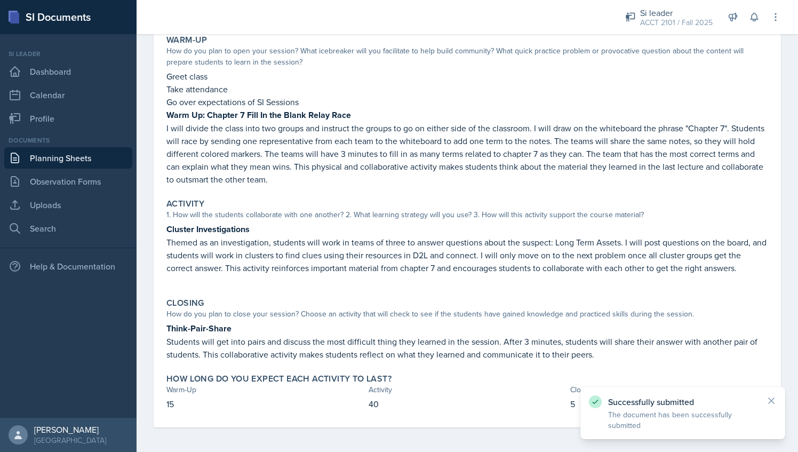
scroll to position [0, 0]
